Goal: Task Accomplishment & Management: Manage account settings

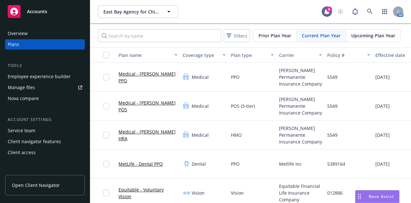
scroll to position [505, 0]
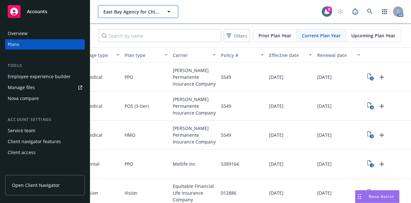
click at [163, 12] on button "East Bay Agency for Children" at bounding box center [138, 11] width 80 height 13
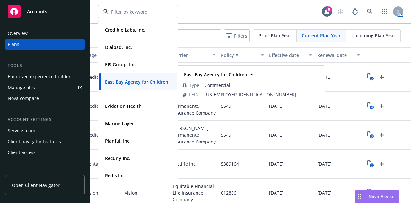
click at [144, 85] on span "East Bay Agency for Children" at bounding box center [136, 81] width 63 height 7
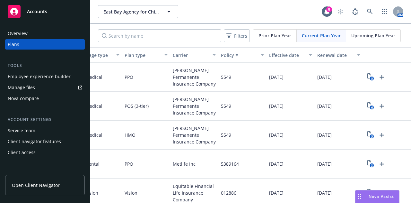
click at [26, 154] on div "Client access" at bounding box center [22, 152] width 28 height 10
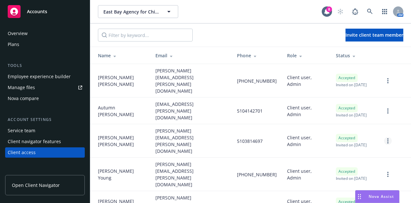
click at [387, 137] on link "more" at bounding box center [388, 141] width 8 height 8
click at [347, 167] on link "Remove team member" at bounding box center [354, 171] width 75 height 13
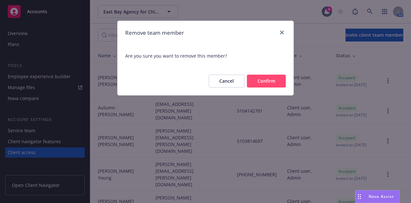
click at [273, 83] on button "Confirm" at bounding box center [266, 81] width 39 height 13
